Goal: Transaction & Acquisition: Purchase product/service

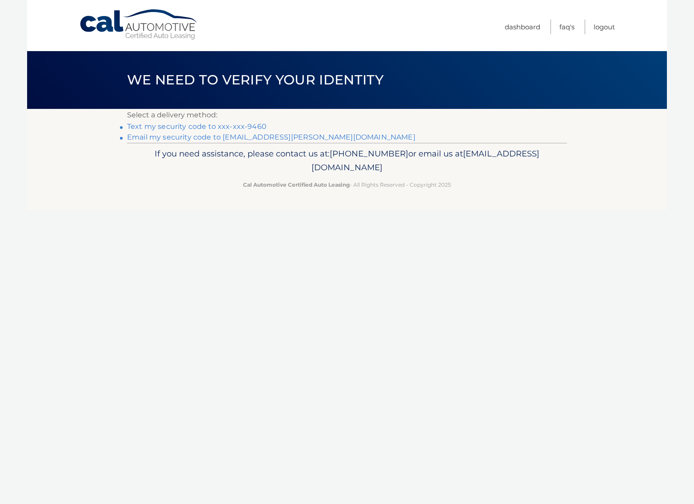
click at [168, 126] on link "Text my security code to xxx-xxx-9460" at bounding box center [197, 126] width 140 height 8
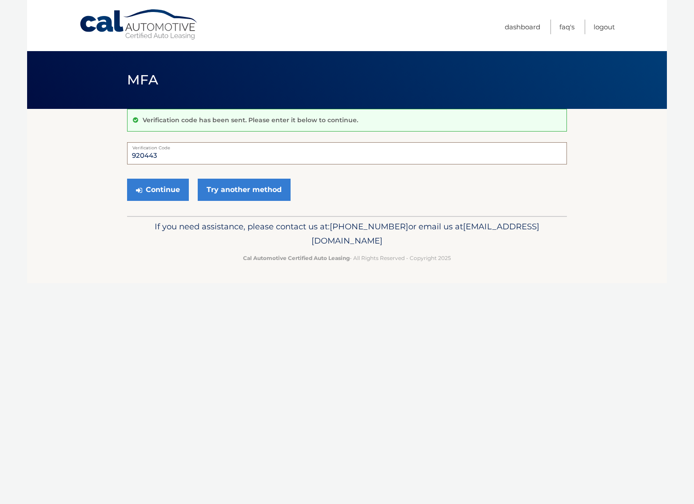
type input "920443"
click at [158, 189] on button "Continue" at bounding box center [158, 190] width 62 height 22
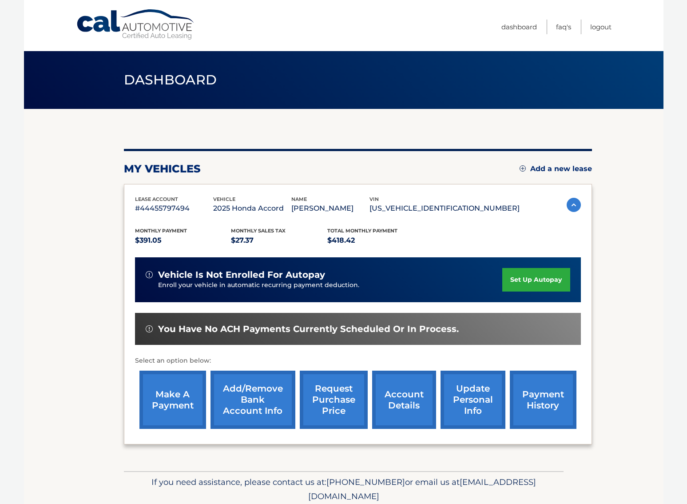
click at [163, 408] on link "make a payment" at bounding box center [173, 400] width 67 height 58
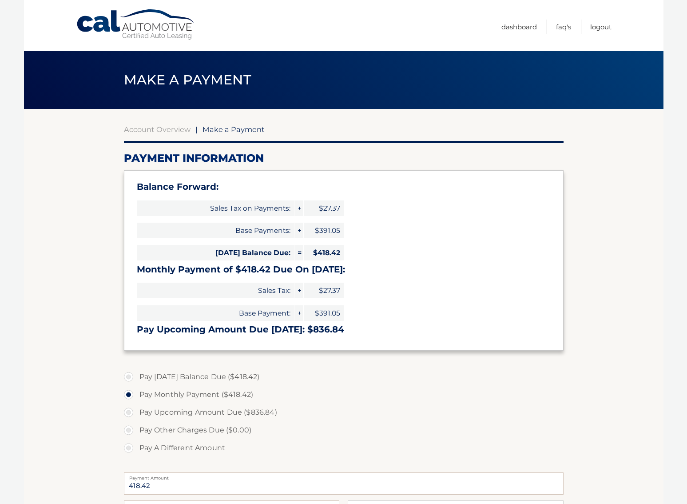
select select "OWQ0NjhjNjMtMjM1Ny00NGNmLWEyZTUtZjk3MzVlMzM3MmUz"
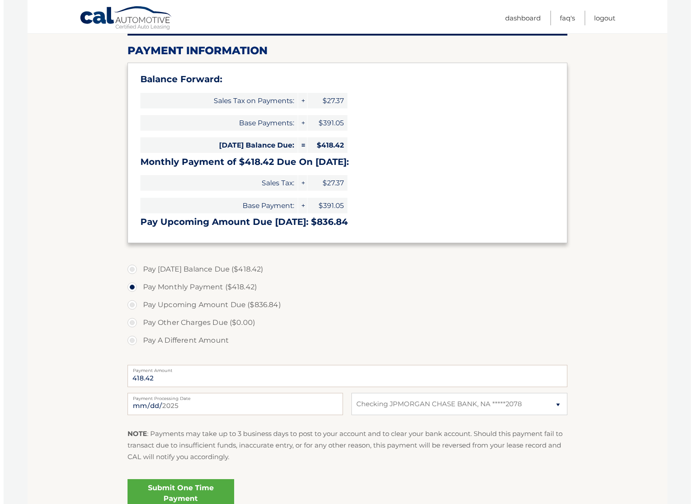
scroll to position [114, 0]
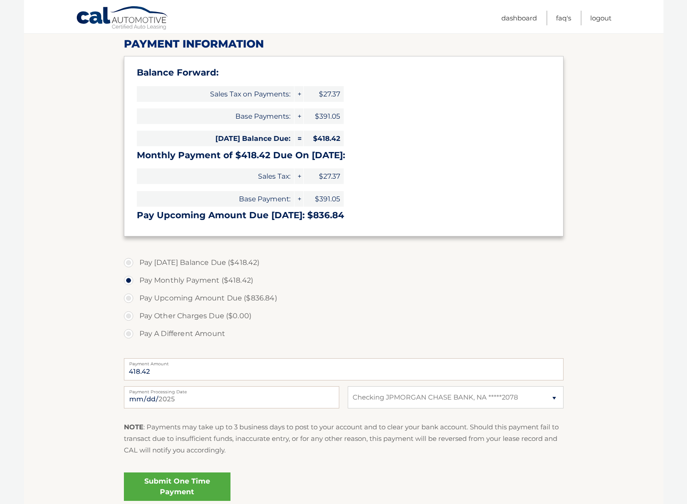
click at [170, 484] on link "Submit One Time Payment" at bounding box center [177, 486] width 107 height 28
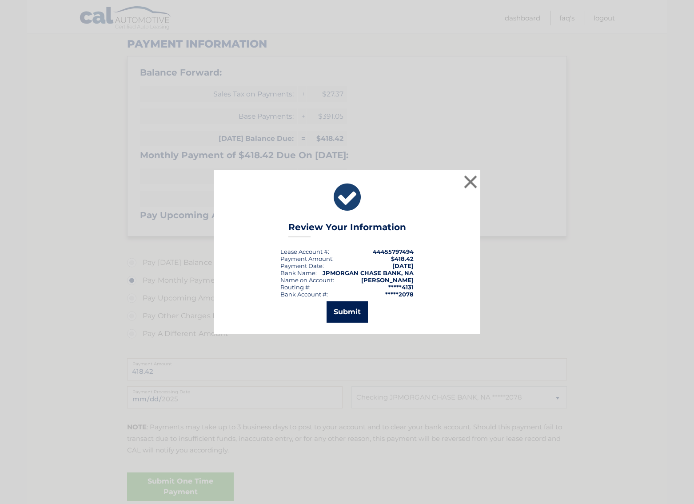
click at [350, 316] on button "Submit" at bounding box center [347, 311] width 41 height 21
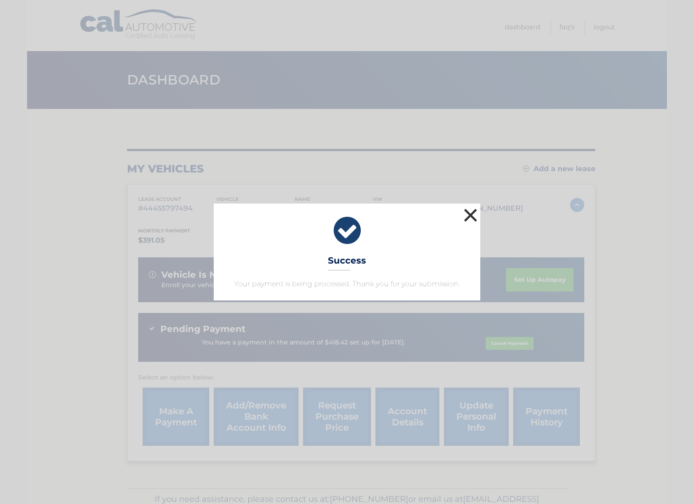
click at [473, 216] on button "×" at bounding box center [471, 215] width 18 height 18
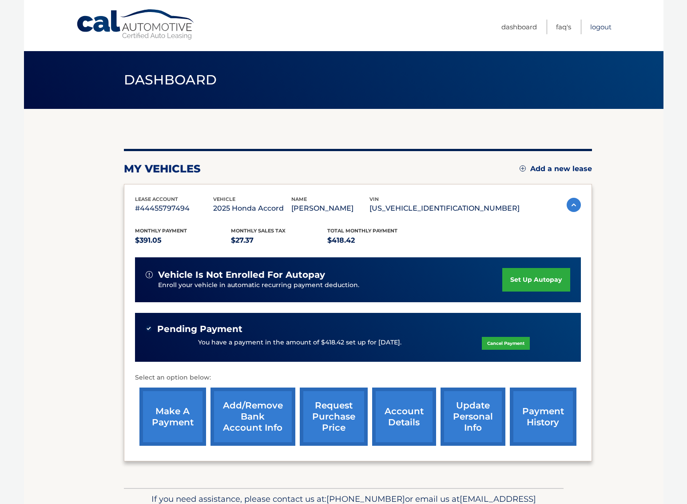
click at [599, 26] on link "Logout" at bounding box center [601, 27] width 21 height 15
